Goal: Task Accomplishment & Management: Manage account settings

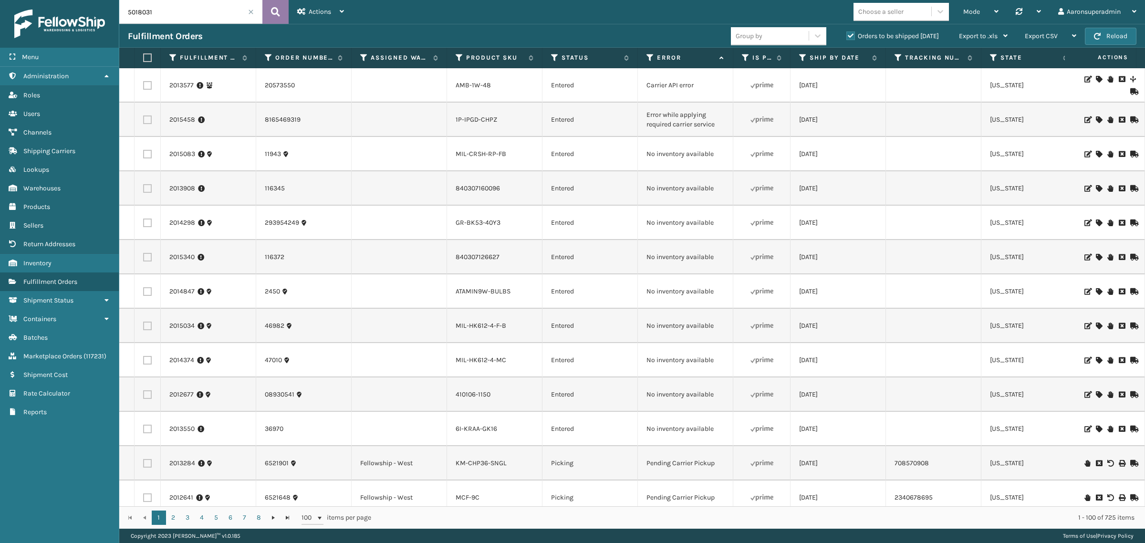
type input "5018031"
click at [281, 15] on button at bounding box center [275, 12] width 26 height 24
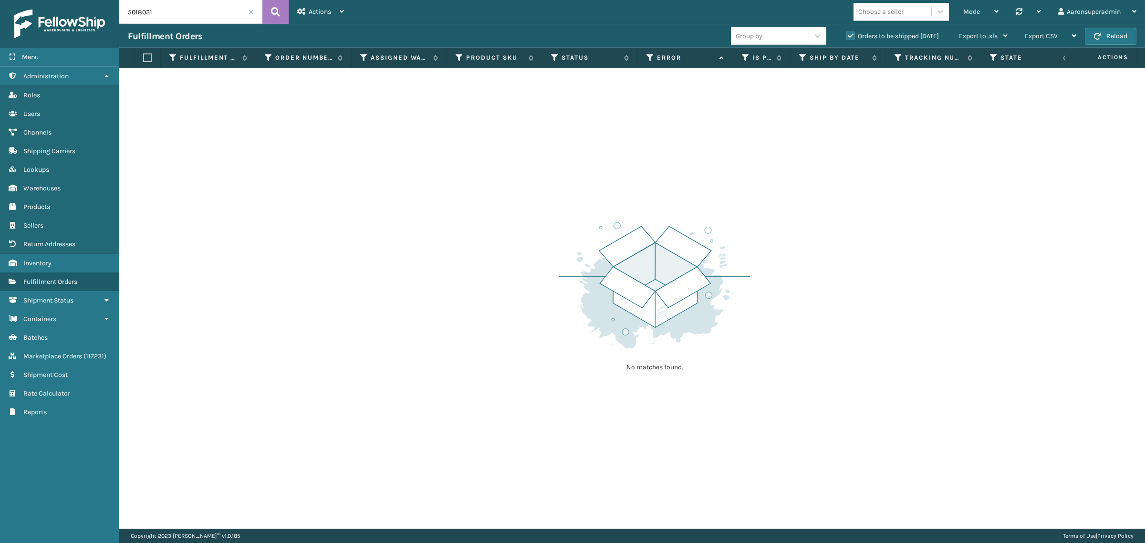
click at [878, 36] on label "Orders to be shipped [DATE]" at bounding box center [892, 36] width 93 height 8
click at [847, 36] on input "Orders to be shipped [DATE]" at bounding box center [846, 34] width 0 height 6
click at [275, 16] on icon at bounding box center [275, 12] width 9 height 14
click at [192, 8] on input "5018031" at bounding box center [190, 12] width 143 height 24
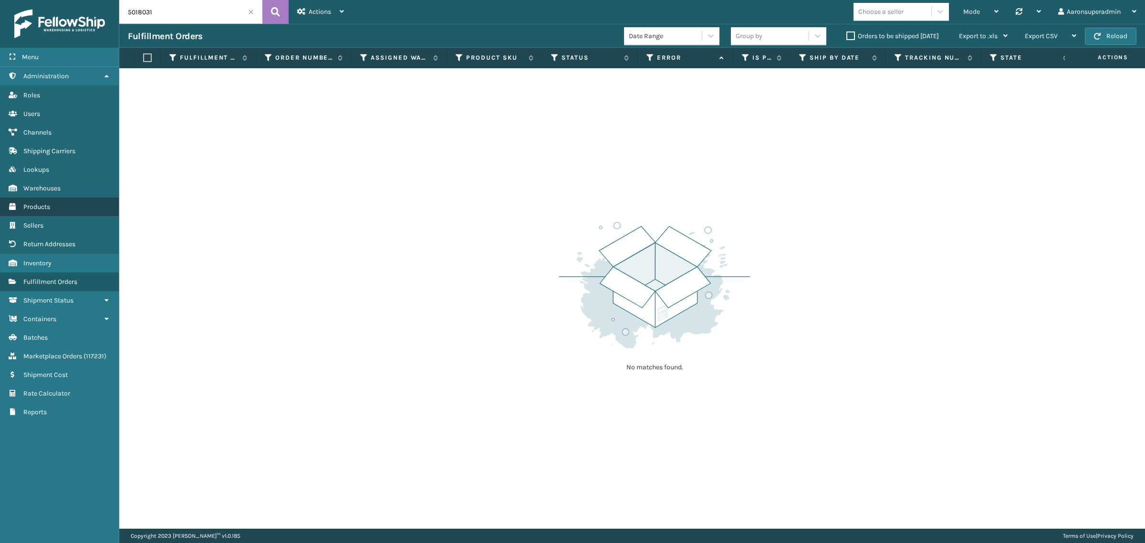
click at [22, 199] on link "Products" at bounding box center [59, 207] width 119 height 19
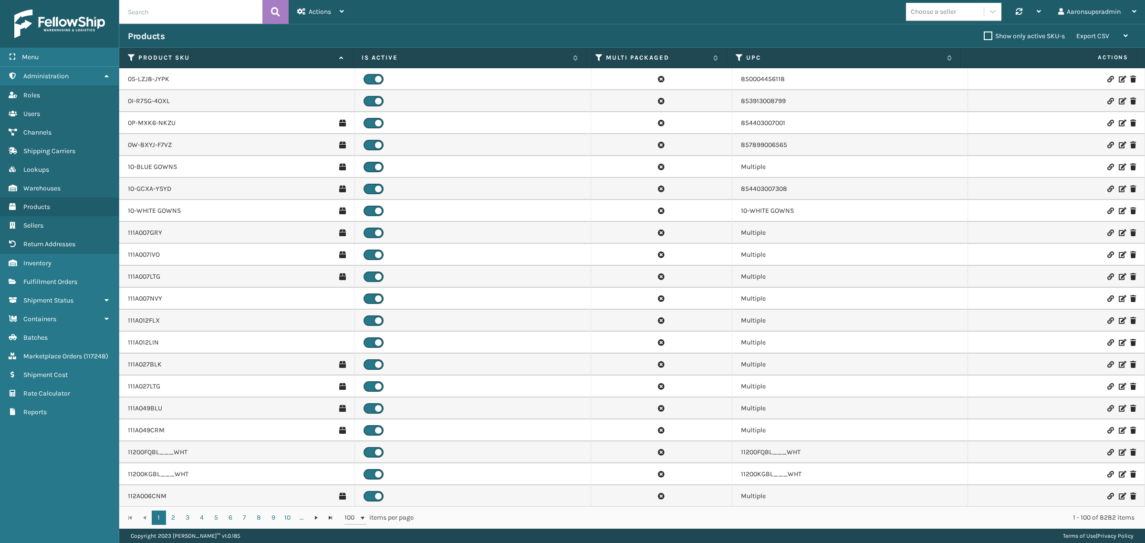
click at [180, 17] on input "text" at bounding box center [190, 12] width 143 height 24
paste input "1305box-1"
type input "1305box-1"
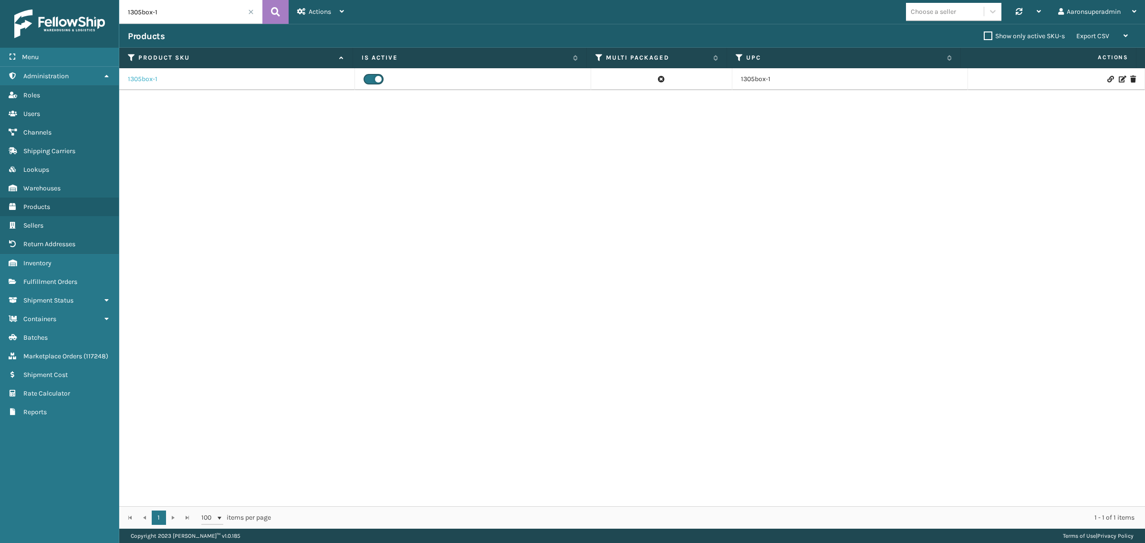
click at [137, 82] on link "1305box-1" at bounding box center [143, 79] width 30 height 10
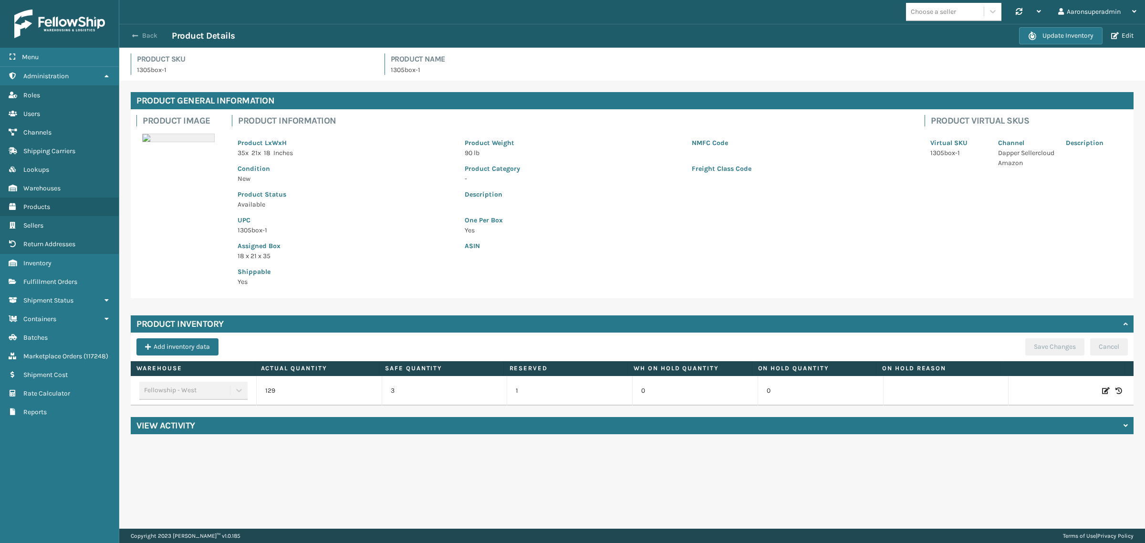
click at [140, 34] on button "Back" at bounding box center [150, 35] width 44 height 9
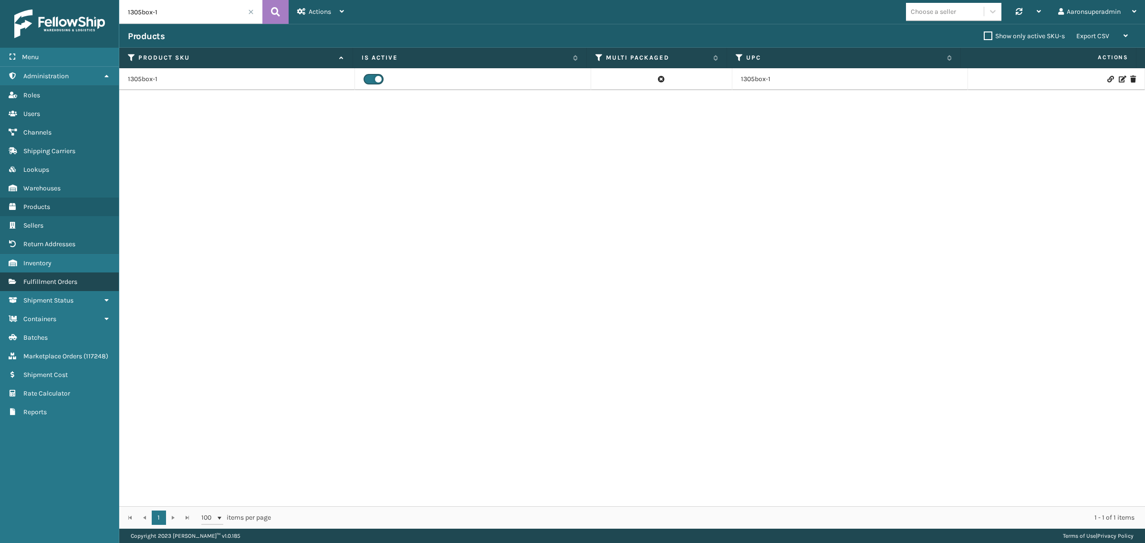
click at [34, 272] on link "Fulfillment Orders" at bounding box center [59, 281] width 119 height 19
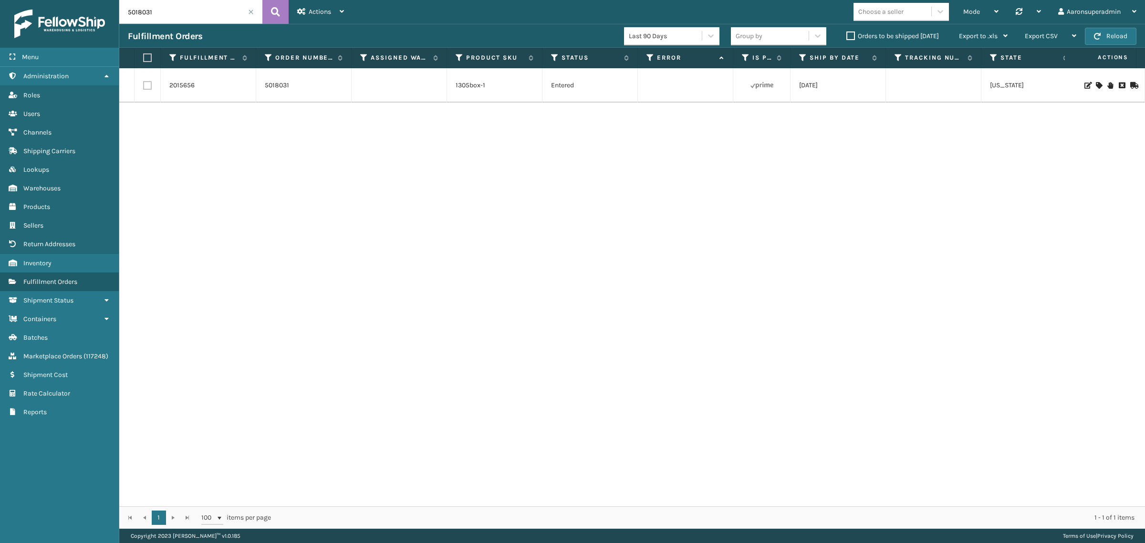
click at [1096, 84] on icon at bounding box center [1099, 85] width 6 height 7
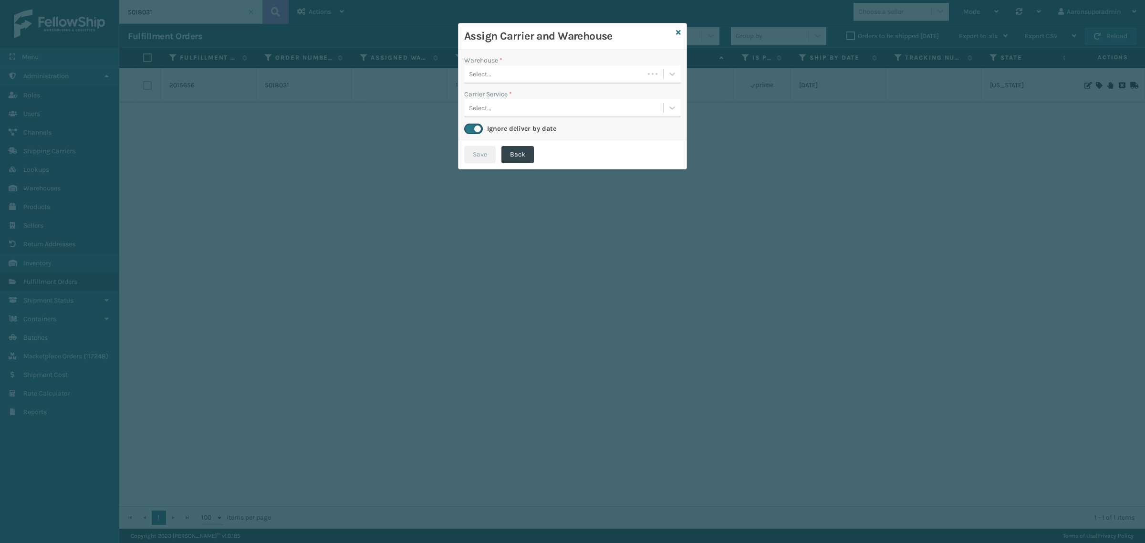
click at [502, 74] on div "Select..." at bounding box center [554, 74] width 180 height 16
click at [557, 79] on div "Select..." at bounding box center [563, 74] width 199 height 16
click at [528, 99] on div "Fellowship - West" at bounding box center [572, 98] width 217 height 18
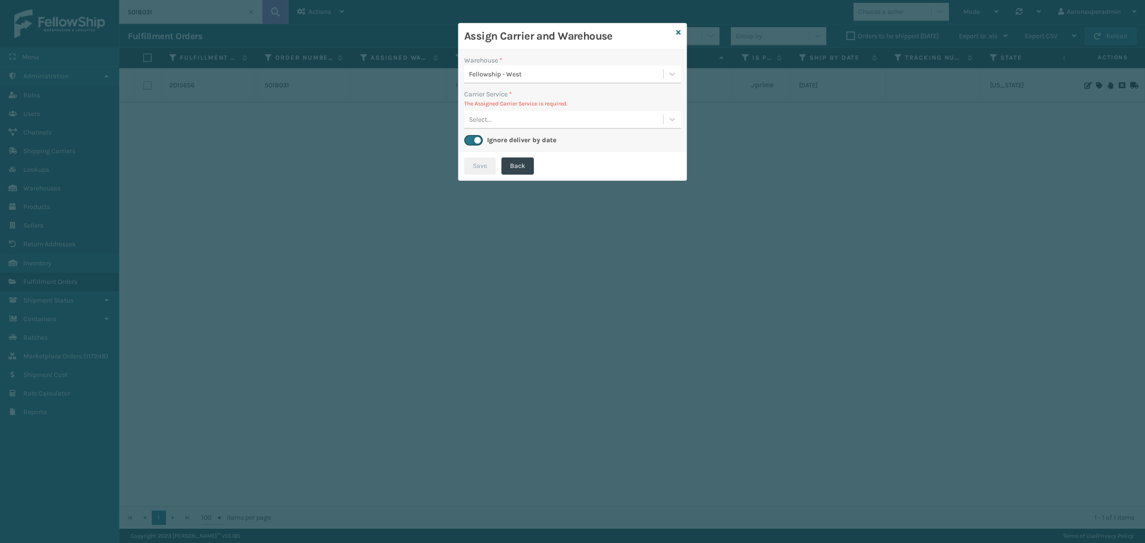
click at [617, 114] on div "Select..." at bounding box center [563, 120] width 199 height 16
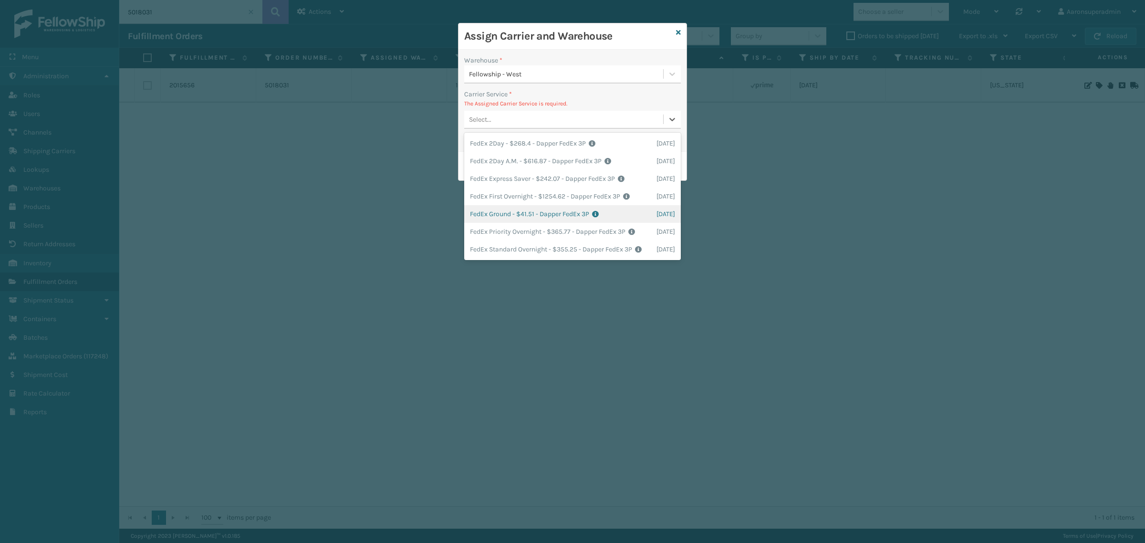
click at [512, 214] on div "FedEx Ground - $41.51 - Dapper FedEx 3P Shipping Cost $41.51 Surplus Cost $0 To…" at bounding box center [572, 214] width 217 height 18
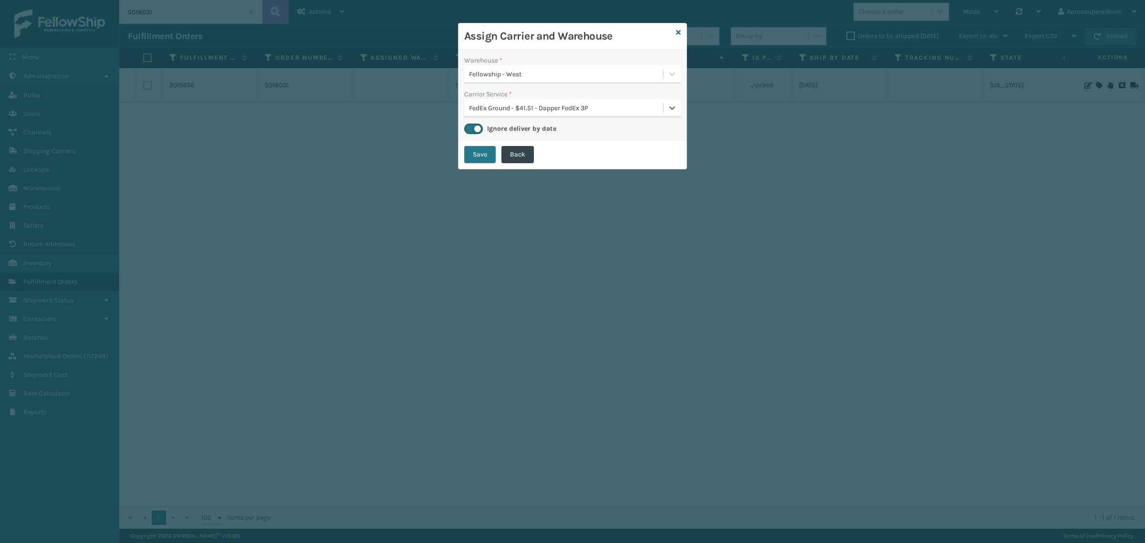
click at [492, 164] on div "Save Back" at bounding box center [572, 154] width 228 height 29
click at [479, 156] on button "Save" at bounding box center [479, 154] width 31 height 17
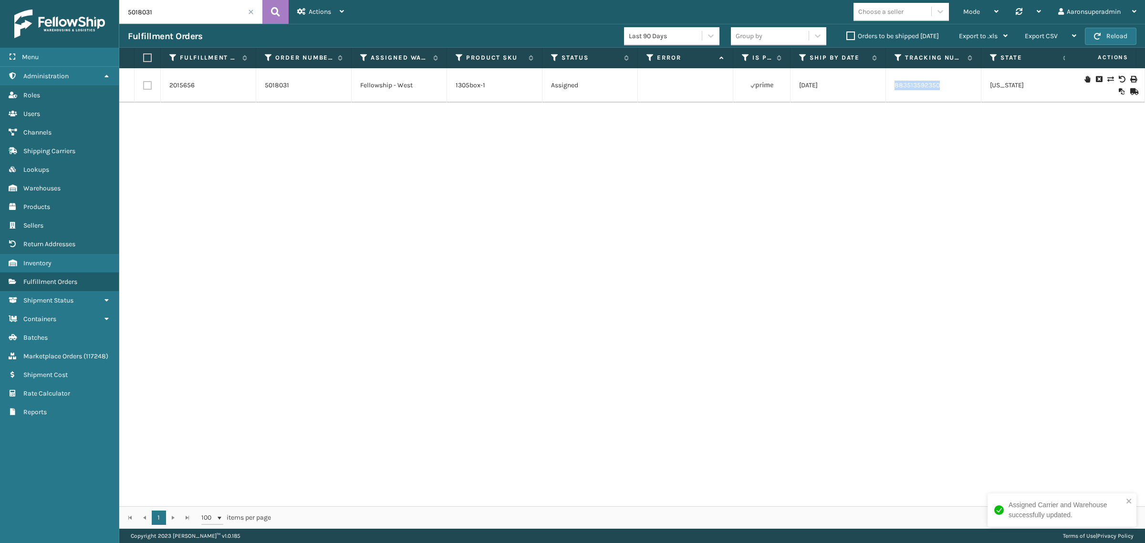
drag, startPoint x: 946, startPoint y: 84, endPoint x: 888, endPoint y: 93, distance: 58.4
click at [888, 93] on td "883513592350" at bounding box center [933, 85] width 95 height 34
copy link "883513592350"
click at [183, 23] on input "5018031" at bounding box center [190, 12] width 143 height 24
click at [181, 21] on input "5018031" at bounding box center [190, 12] width 143 height 24
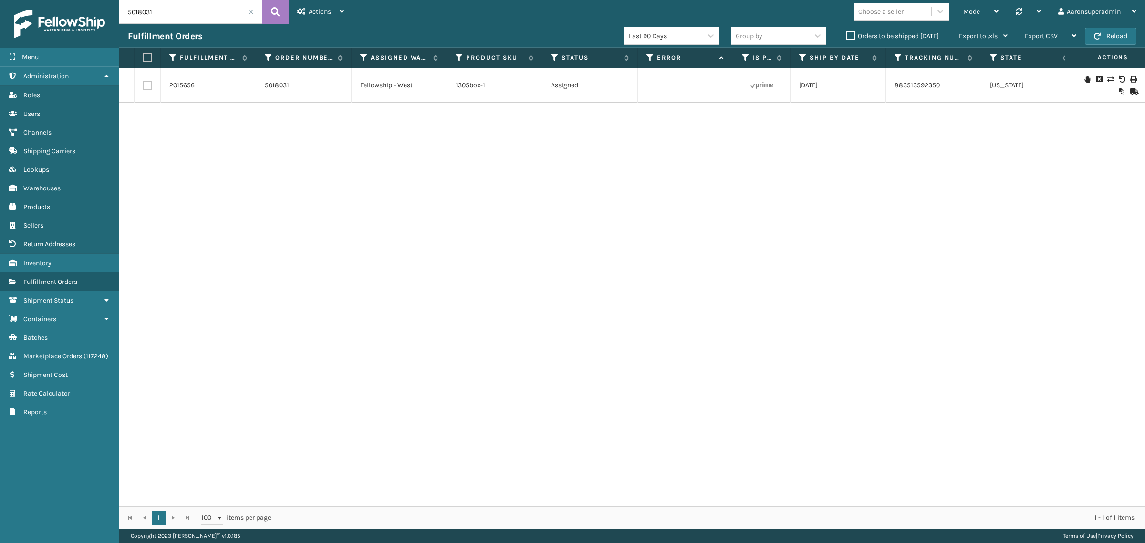
click at [181, 21] on input "5018031" at bounding box center [190, 12] width 143 height 24
paste input "36845,36968,3684"
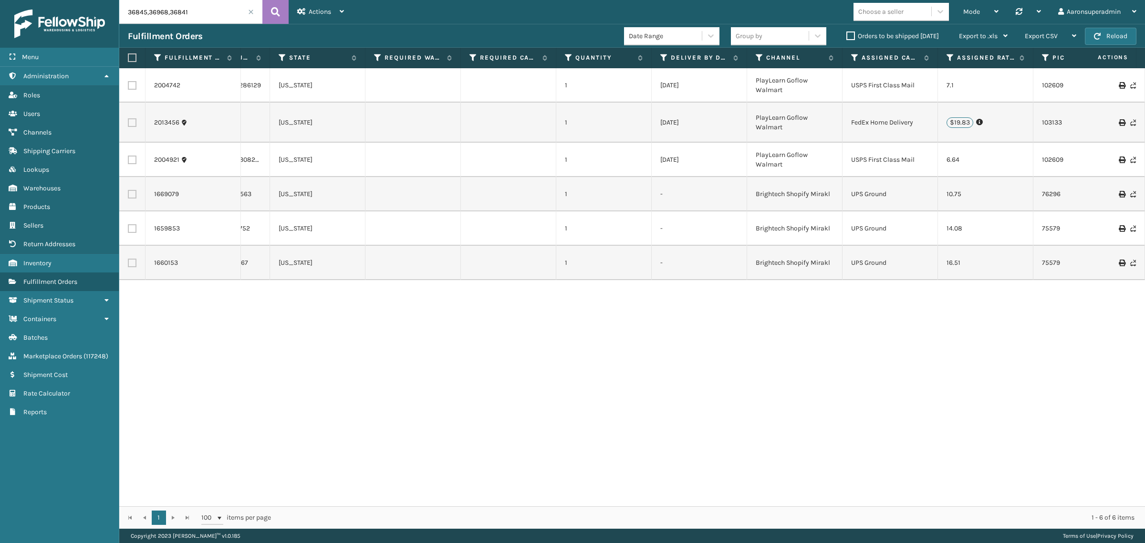
scroll to position [0, 716]
click at [847, 34] on label "Orders to be shipped [DATE]" at bounding box center [892, 36] width 93 height 8
click at [847, 34] on input "Orders to be shipped [DATE]" at bounding box center [846, 34] width 0 height 6
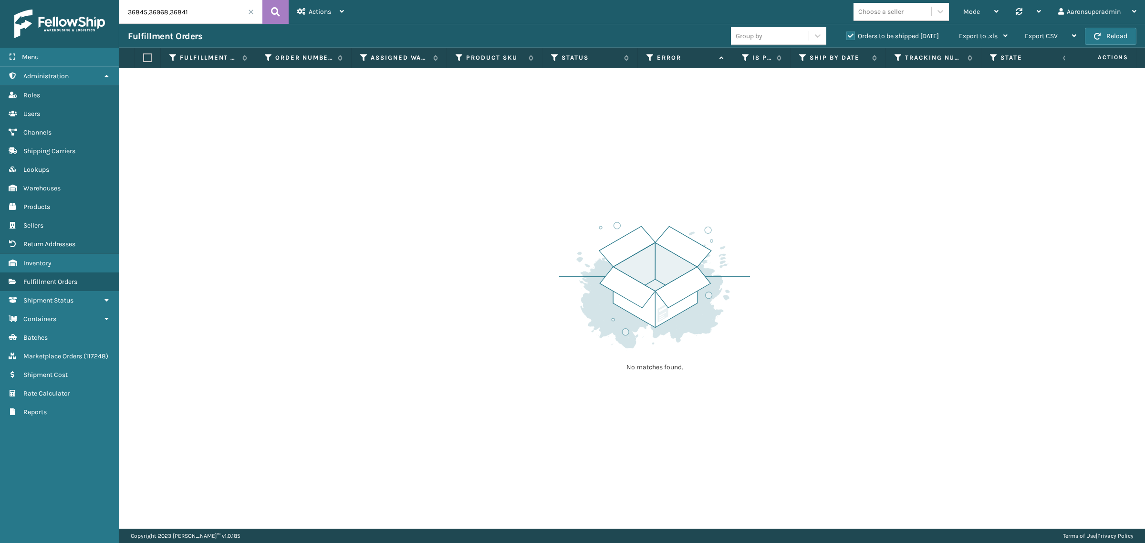
click at [861, 36] on label "Orders to be shipped [DATE]" at bounding box center [892, 36] width 93 height 8
click at [847, 36] on input "Orders to be shipped [DATE]" at bounding box center [846, 34] width 0 height 6
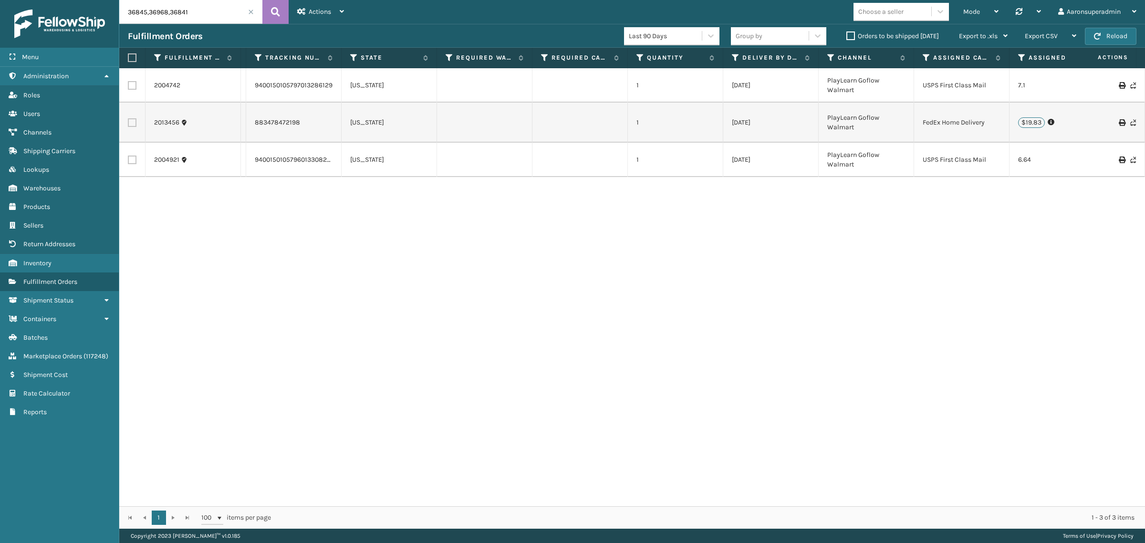
scroll to position [0, 0]
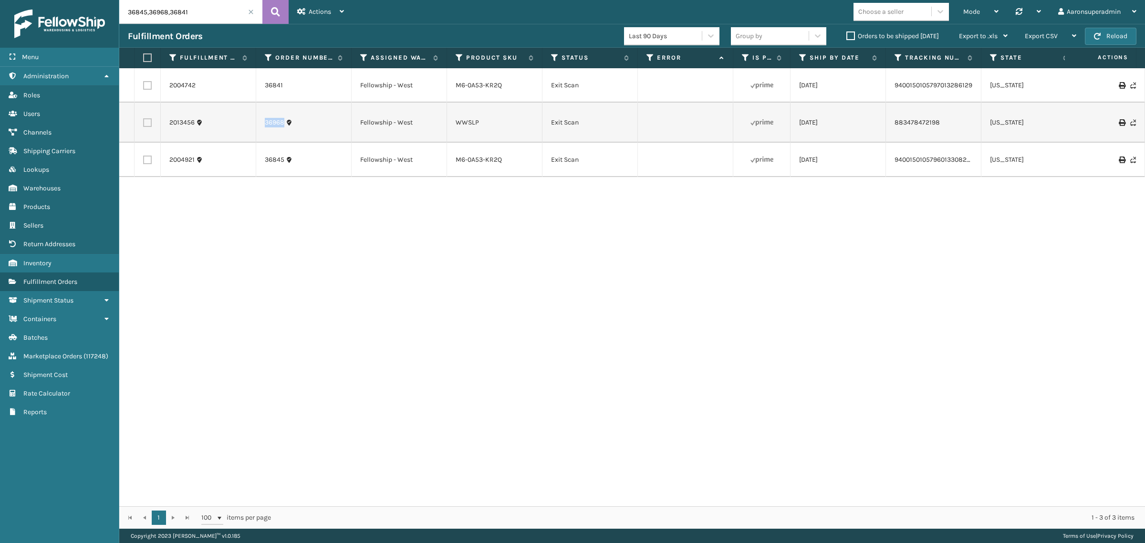
drag, startPoint x: 308, startPoint y: 125, endPoint x: 261, endPoint y: 128, distance: 46.8
click at [260, 129] on td "36968" at bounding box center [303, 123] width 95 height 40
copy link "36968"
click at [321, 166] on td "36845" at bounding box center [303, 160] width 95 height 34
drag, startPoint x: 309, startPoint y: 155, endPoint x: 259, endPoint y: 156, distance: 50.6
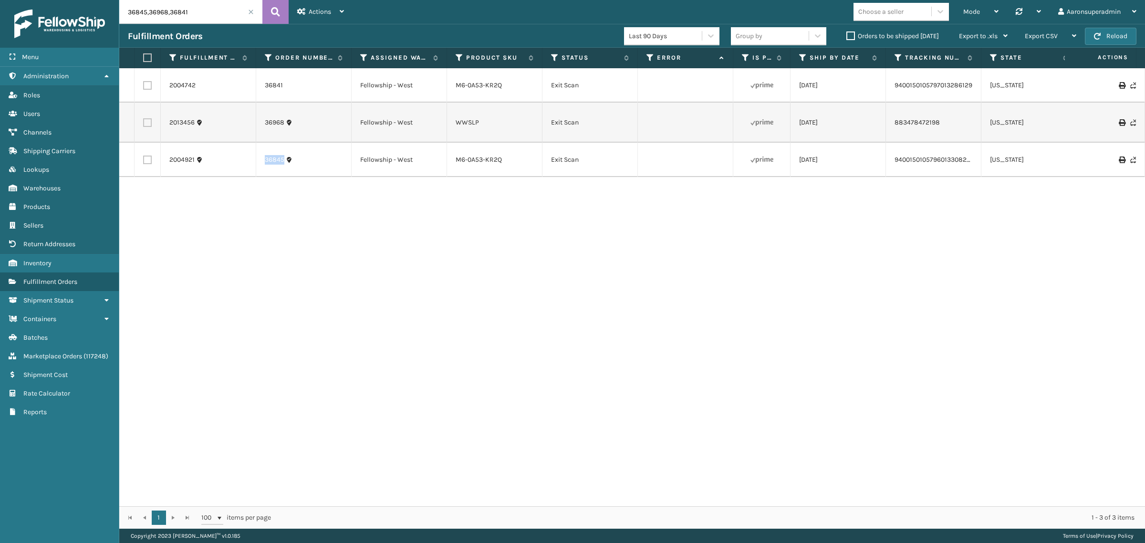
click at [259, 156] on td "36845" at bounding box center [303, 160] width 95 height 34
copy link "36845"
click at [185, 12] on input "36845,36968,36841" at bounding box center [190, 12] width 143 height 24
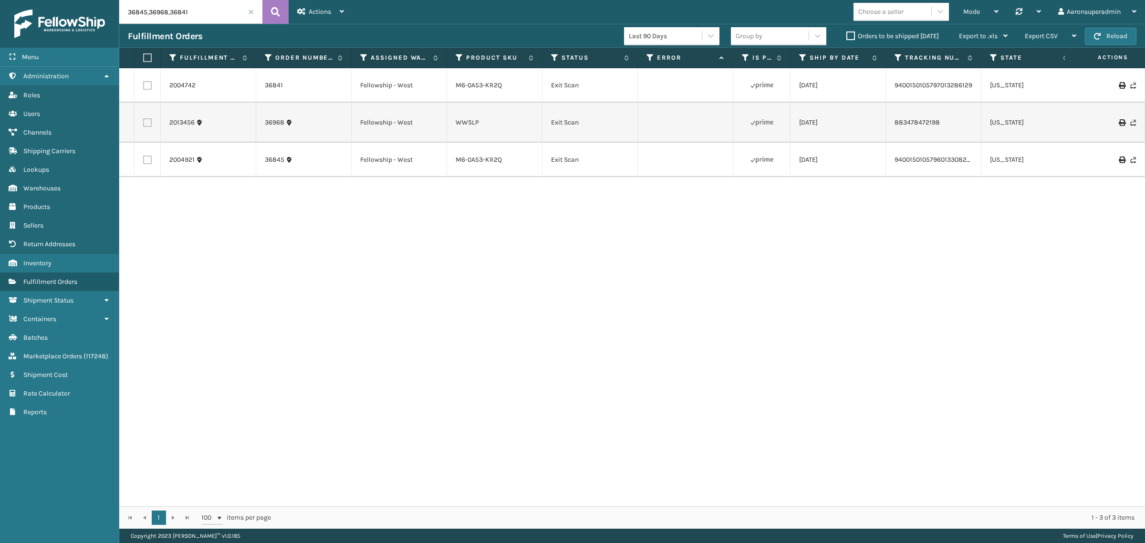
paste input "272654784"
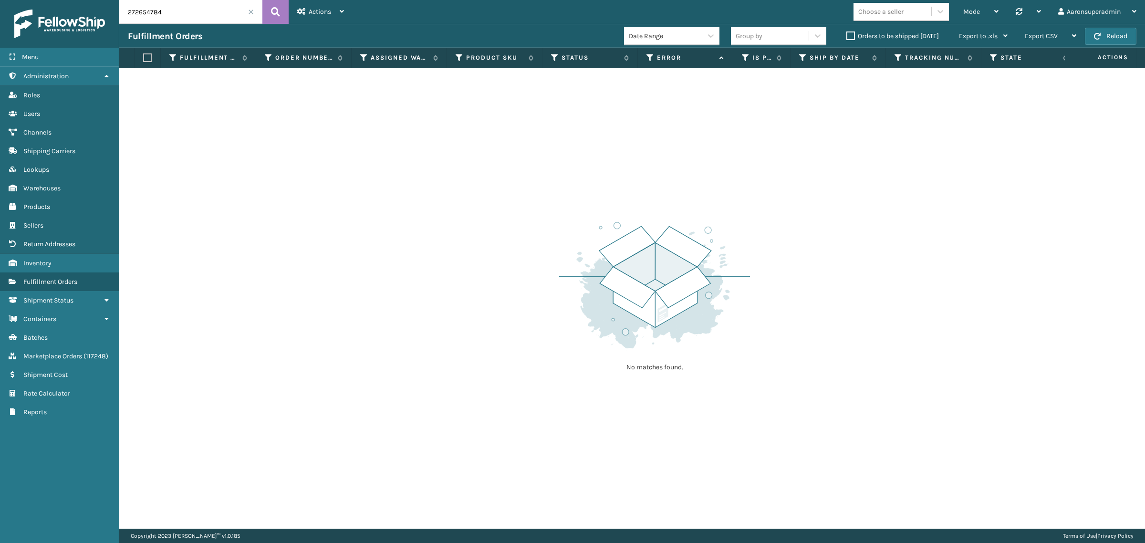
click at [185, 12] on input "272654784" at bounding box center [190, 12] width 143 height 24
paste input "PO002258778"
type input "PO002258778"
click at [277, 19] on button at bounding box center [275, 12] width 26 height 24
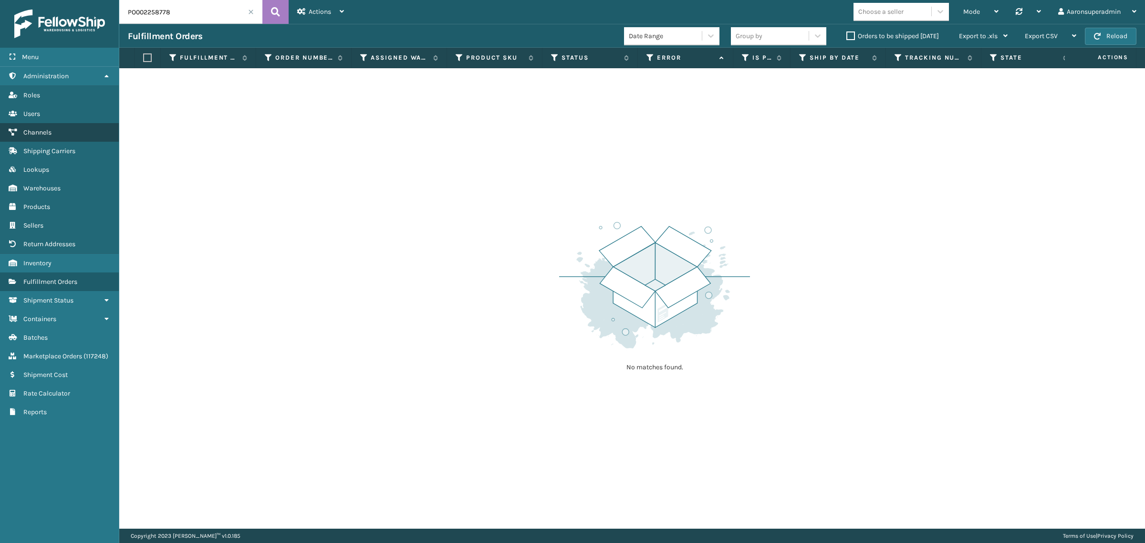
click at [29, 128] on span "Channels" at bounding box center [37, 132] width 28 height 8
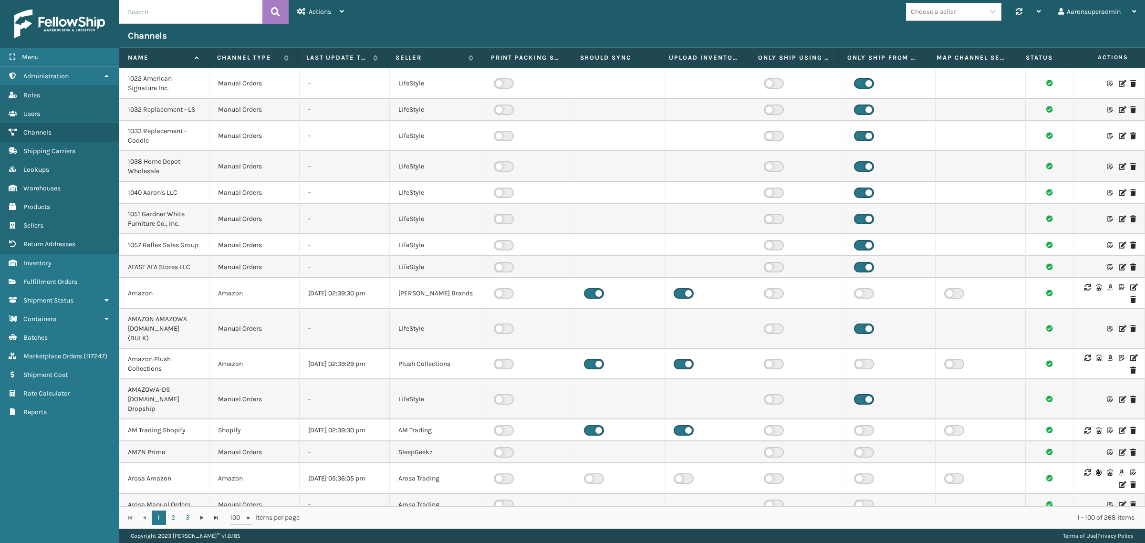
click at [158, 14] on input "text" at bounding box center [190, 12] width 143 height 24
paste input "PO002258778"
type input "PO002258778"
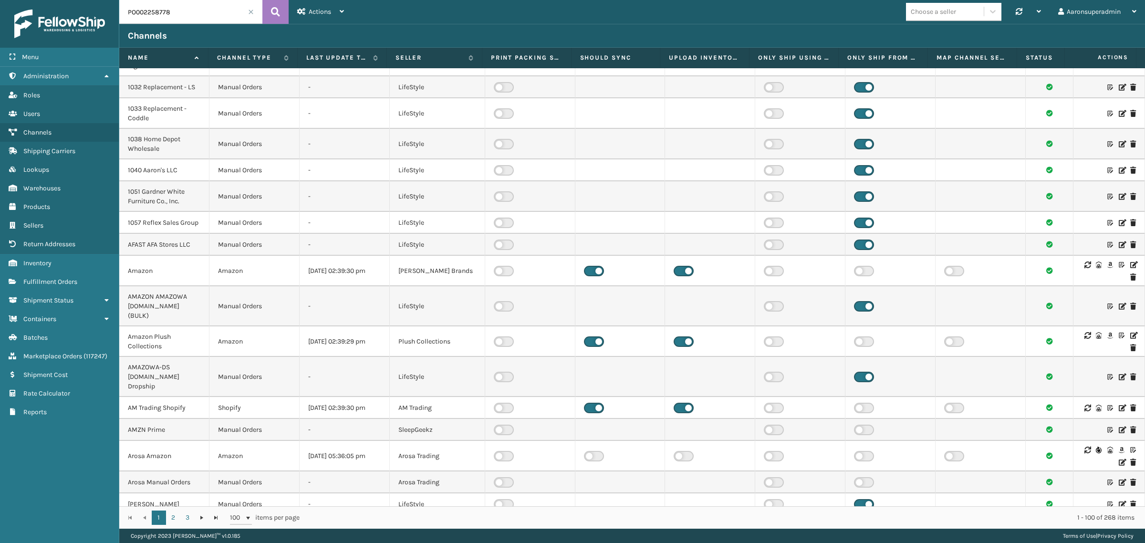
scroll to position [20, 0]
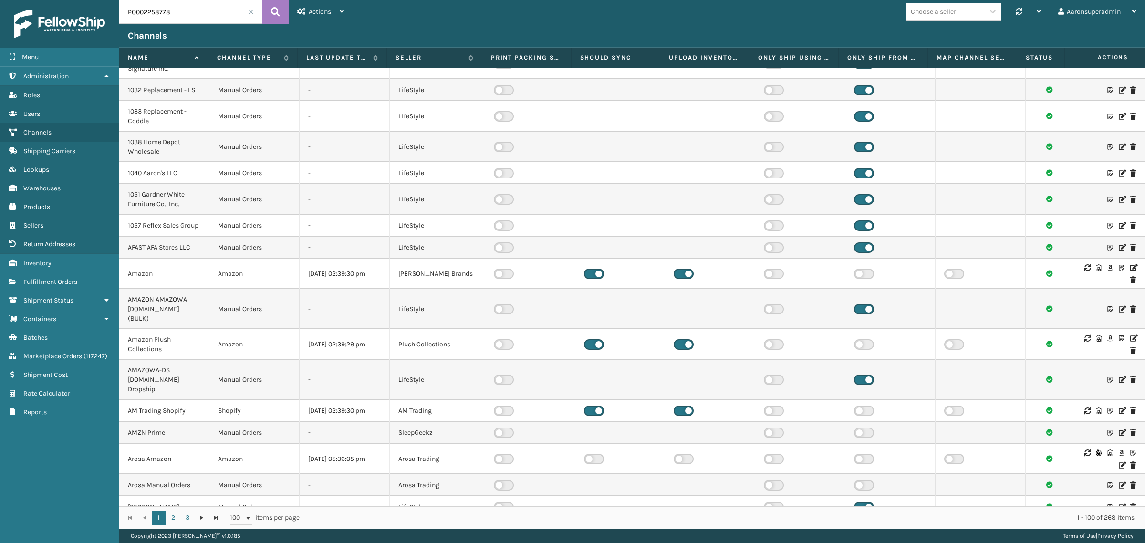
click at [170, 13] on input "PO002258778" at bounding box center [190, 12] width 143 height 24
type input "matt"
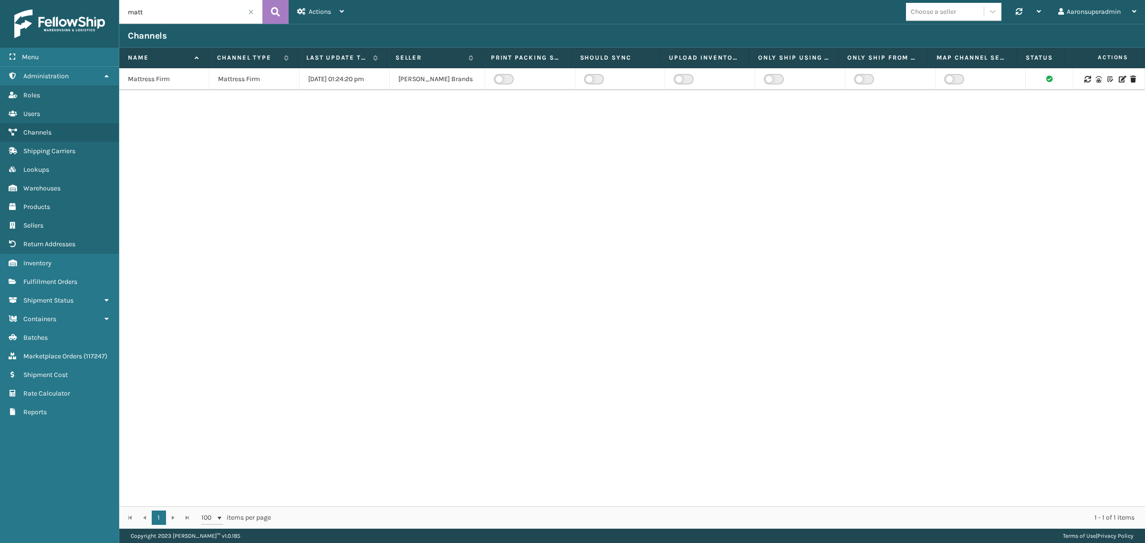
click at [940, 16] on div "Choose a seller" at bounding box center [933, 12] width 45 height 10
type input "mil"
click at [942, 39] on div "[PERSON_NAME] Brands" at bounding box center [953, 36] width 95 height 18
click at [251, 15] on input "matt" at bounding box center [190, 12] width 143 height 24
click at [251, 11] on span at bounding box center [251, 12] width 6 height 6
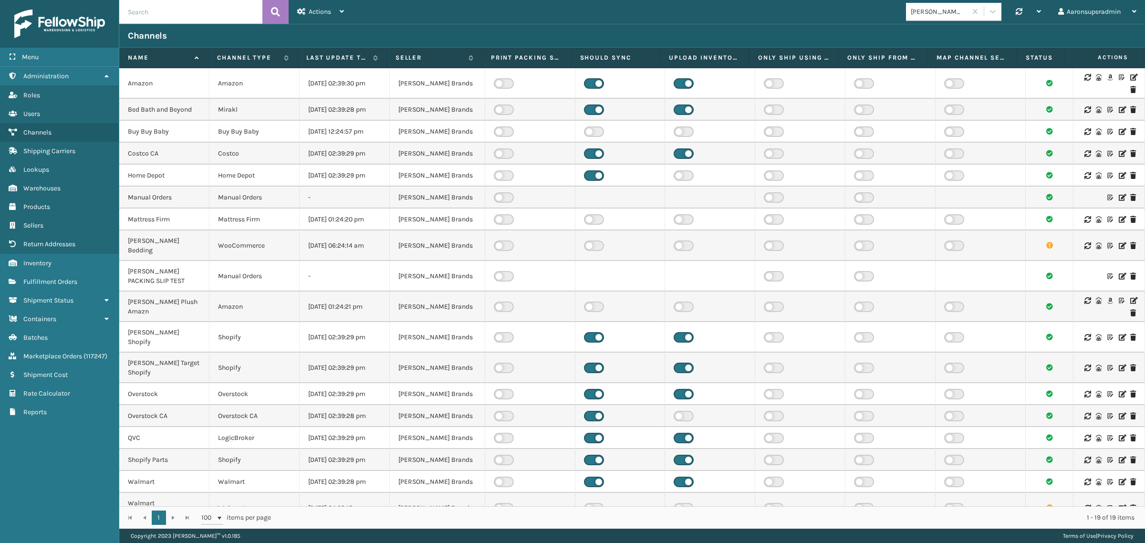
click at [1119, 223] on icon at bounding box center [1122, 219] width 6 height 7
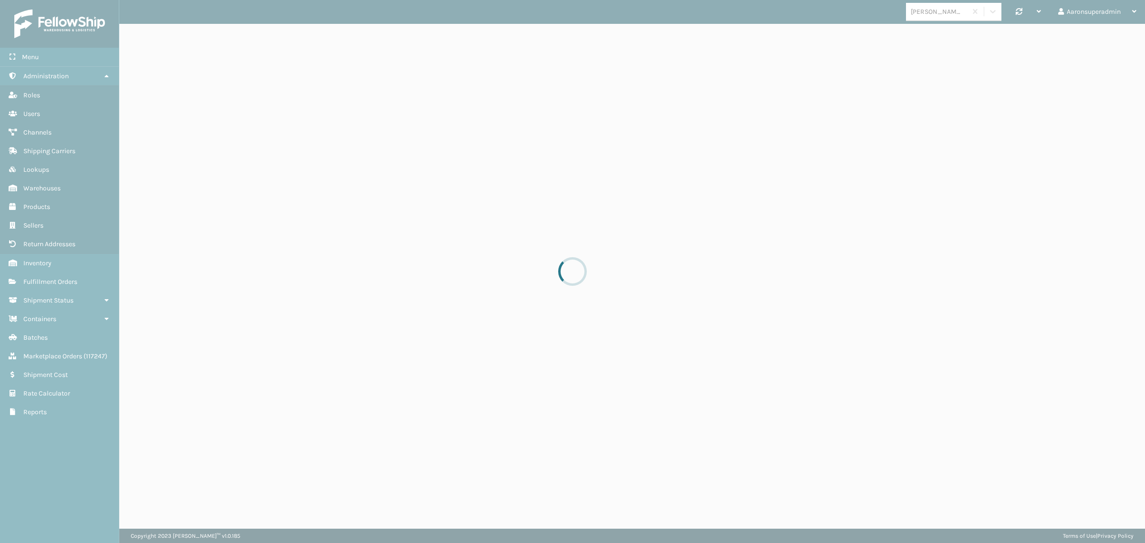
select select "pm"
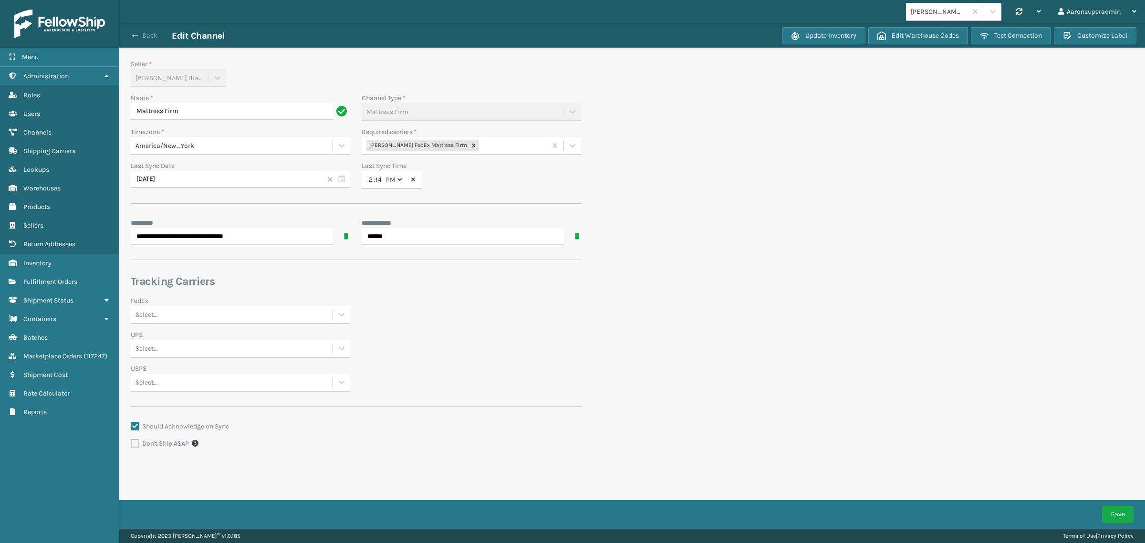
click at [150, 33] on button "Back" at bounding box center [150, 35] width 44 height 9
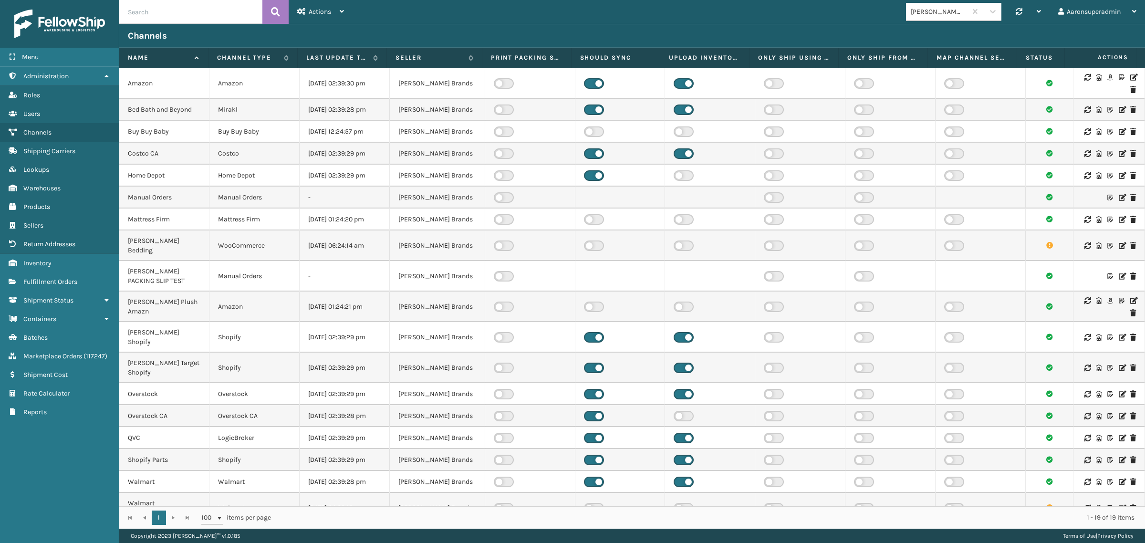
click at [590, 225] on label at bounding box center [594, 219] width 20 height 10
click at [590, 220] on input "checkbox" at bounding box center [587, 217] width 6 height 6
click at [676, 225] on label at bounding box center [684, 219] width 20 height 10
click at [676, 220] on input "checkbox" at bounding box center [677, 217] width 6 height 6
click at [1119, 223] on icon at bounding box center [1122, 219] width 6 height 7
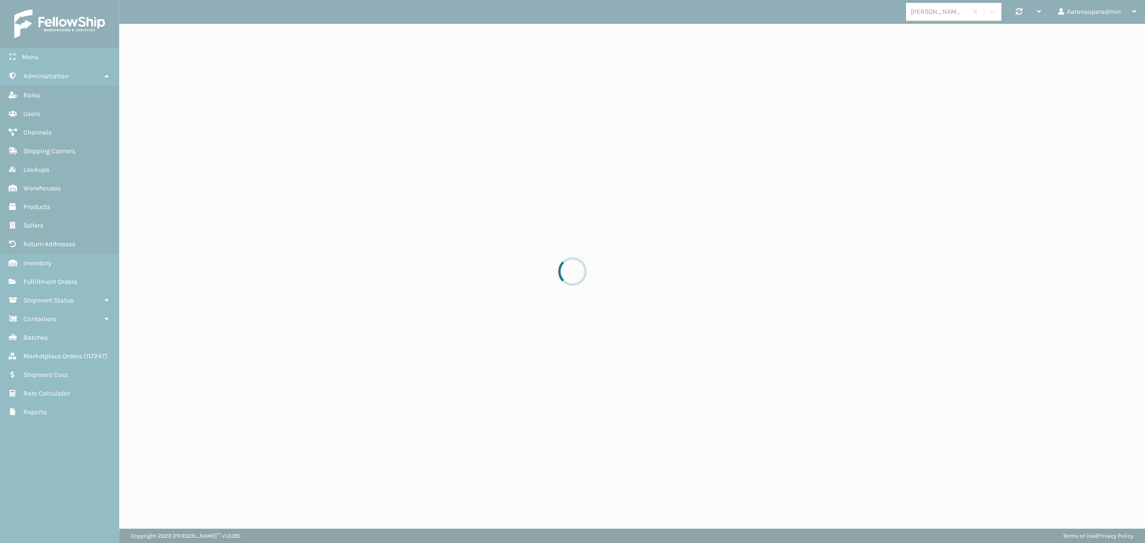
select select "pm"
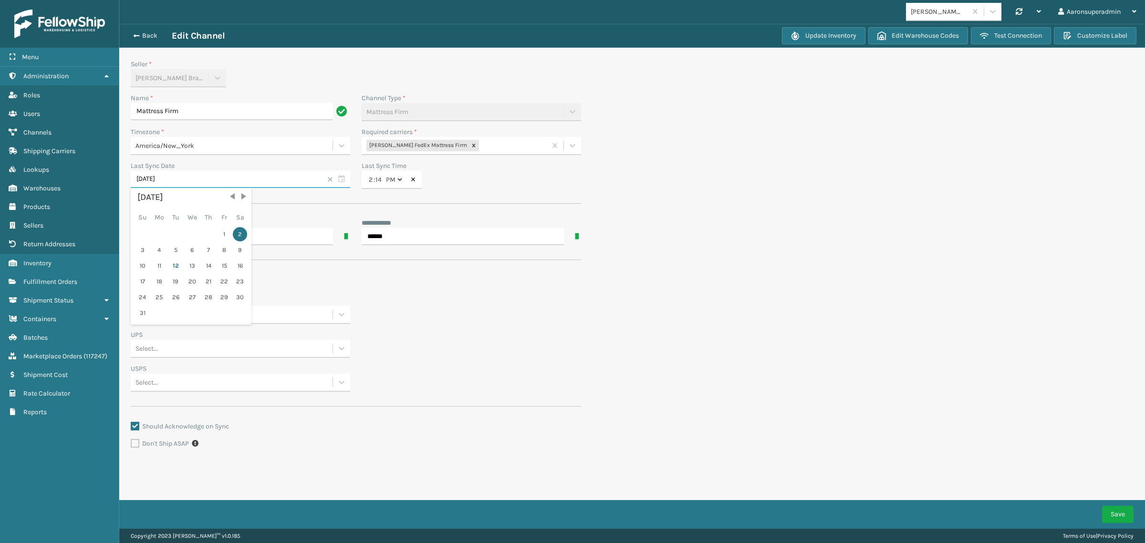
click at [225, 182] on input "[DATE]" at bounding box center [240, 179] width 219 height 17
click at [319, 198] on div "Seller * [PERSON_NAME] Brands Name * Mattress Firm Channel Type * Mattress Firm…" at bounding box center [356, 131] width 450 height 145
click at [1117, 515] on button "Save" at bounding box center [1117, 514] width 31 height 17
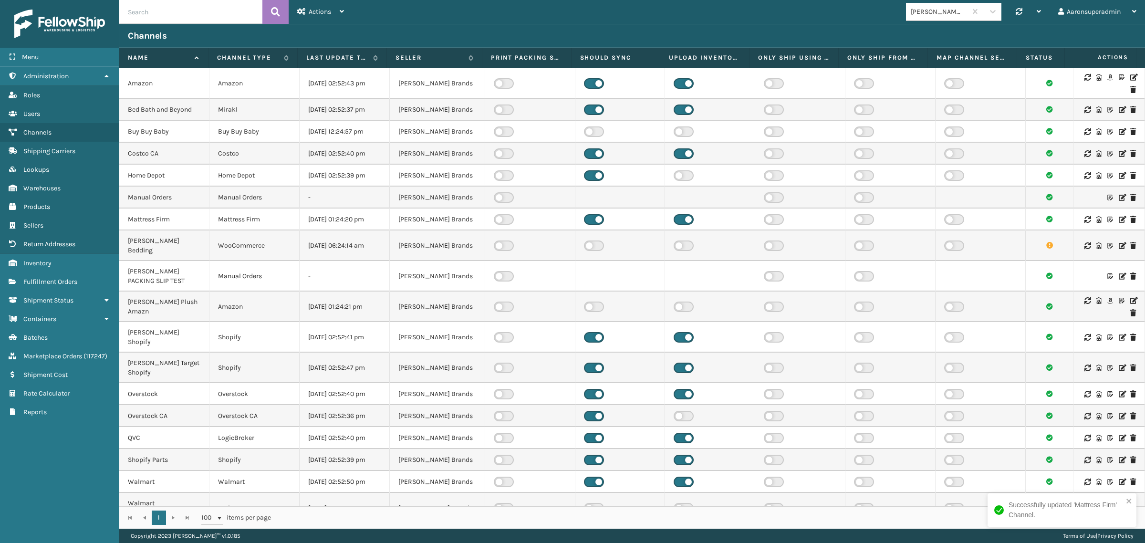
click at [1119, 223] on icon at bounding box center [1122, 219] width 6 height 7
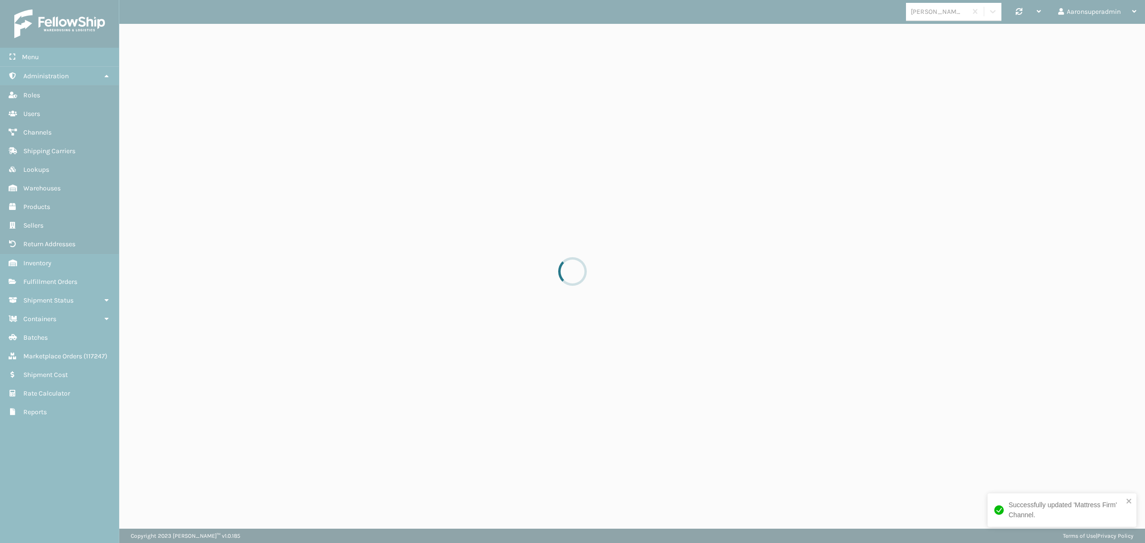
select select "pm"
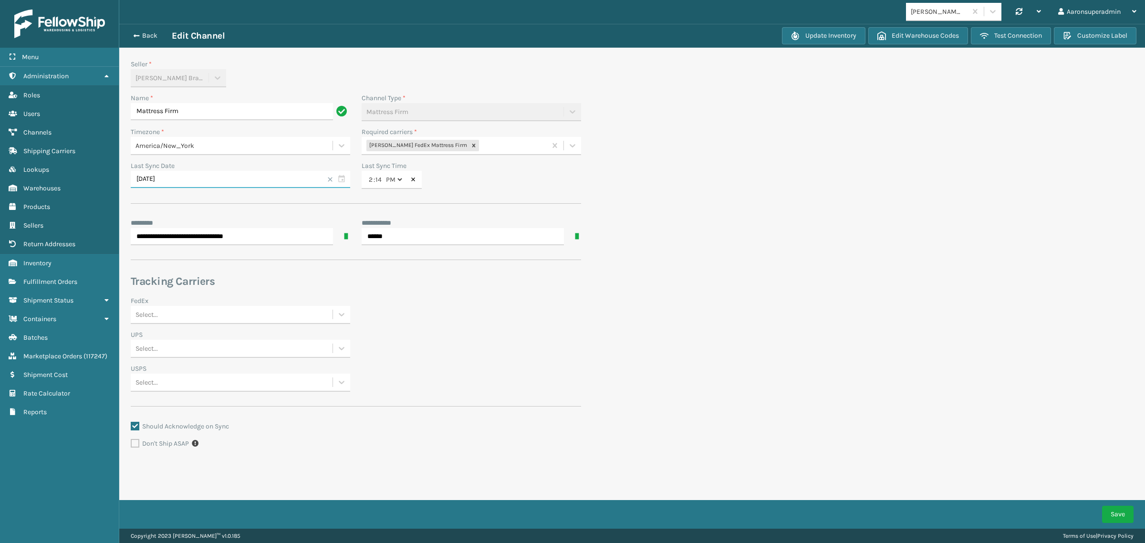
click at [176, 176] on input "[DATE]" at bounding box center [240, 179] width 219 height 17
click at [712, 391] on section "**********" at bounding box center [632, 264] width 1026 height 480
click at [148, 33] on button "Back" at bounding box center [150, 35] width 44 height 9
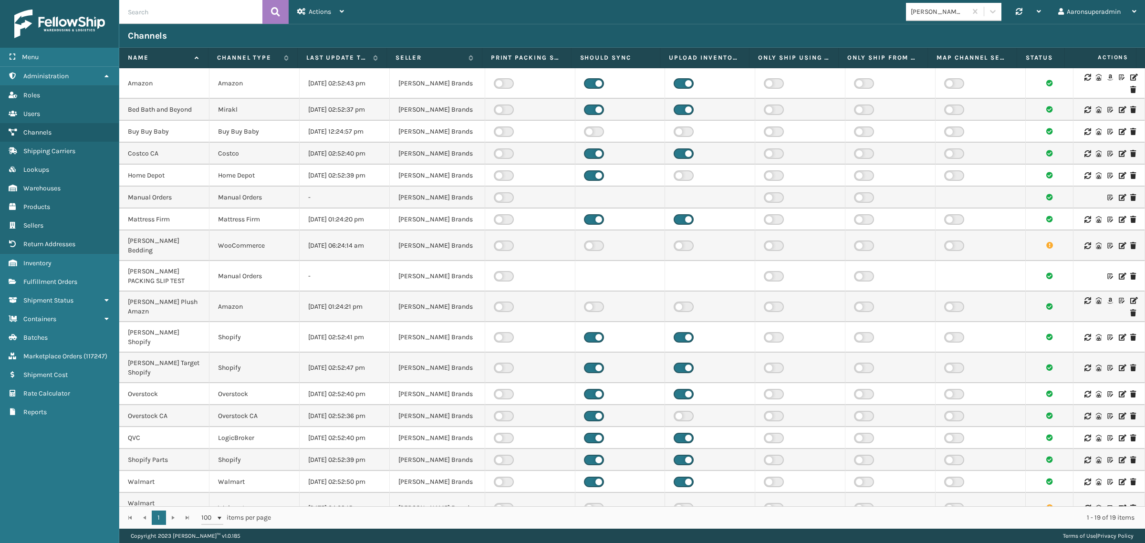
click at [1084, 223] on icon at bounding box center [1087, 219] width 6 height 7
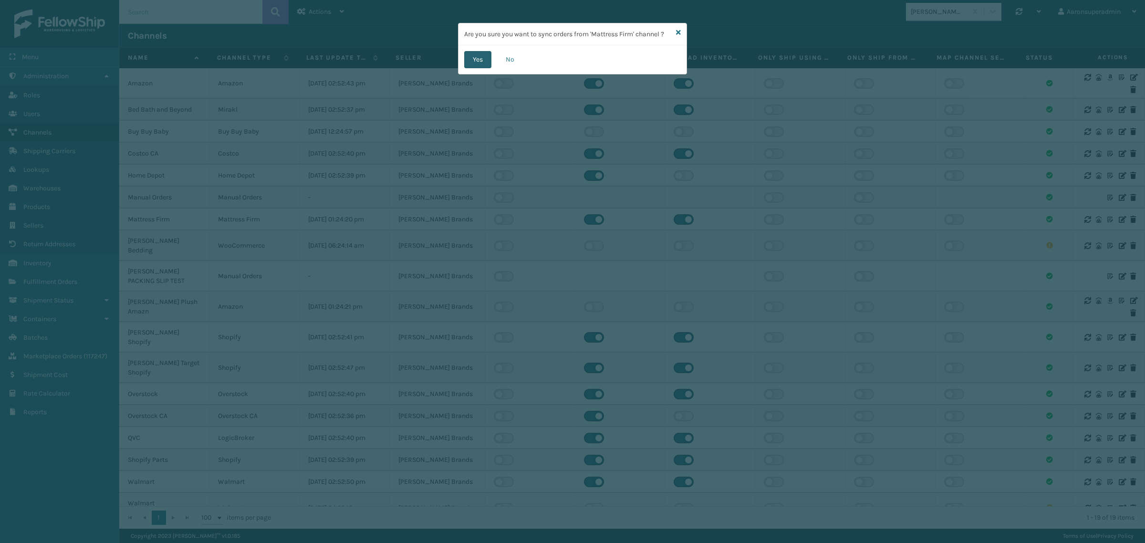
click at [469, 65] on button "Yes" at bounding box center [477, 59] width 27 height 17
